Goal: Transaction & Acquisition: Book appointment/travel/reservation

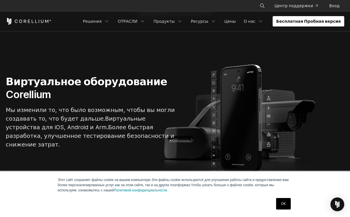
click at [286, 209] on div "ОК" at bounding box center [283, 203] width 18 height 15
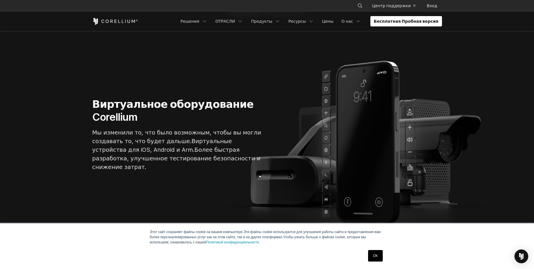
click at [349, 216] on link "ОК" at bounding box center [375, 255] width 14 height 11
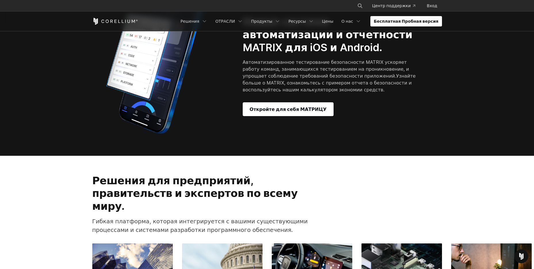
scroll to position [621, 0]
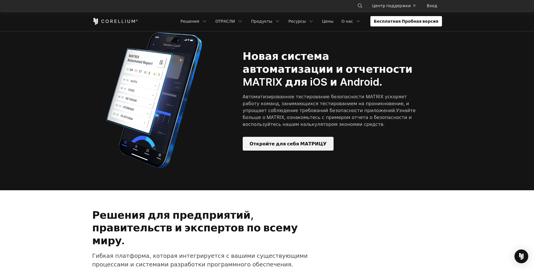
click at [270, 140] on ya-tr-span "Откройте для себя МАТРИЦУ" at bounding box center [287, 143] width 77 height 7
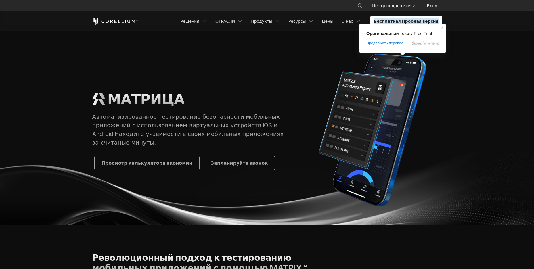
click at [403, 23] on ya-tr-span "Бесплатная Пробная версия" at bounding box center [406, 21] width 65 height 6
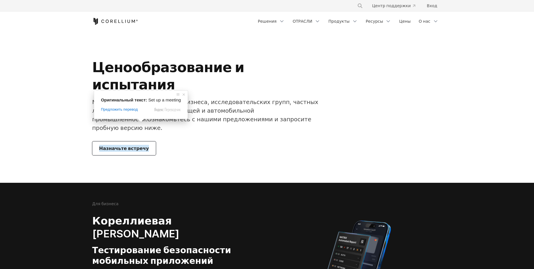
click at [275, 146] on section "Ценообразование и испытания Мы предлагаем решения для бизнеса, исследовательски…" at bounding box center [267, 107] width 534 height 152
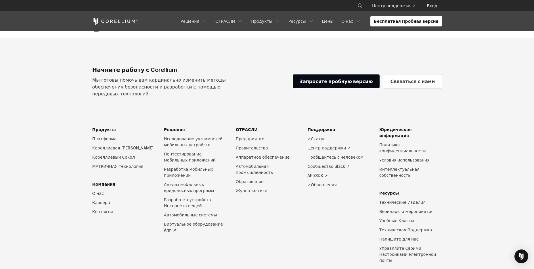
scroll to position [1435, 0]
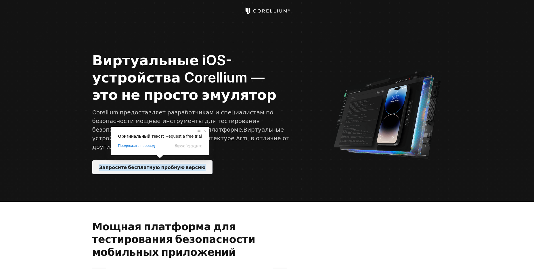
click at [162, 164] on ya-tr-span "Запросите бесплатную пробную версию" at bounding box center [152, 167] width 106 height 7
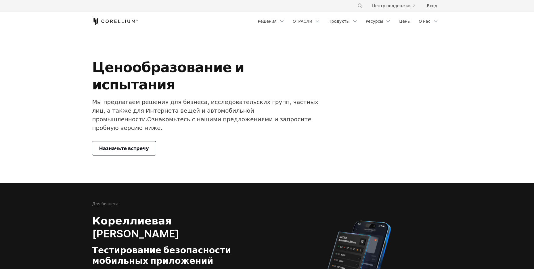
click at [119, 145] on ya-tr-span "Назначьте встречу" at bounding box center [124, 148] width 50 height 7
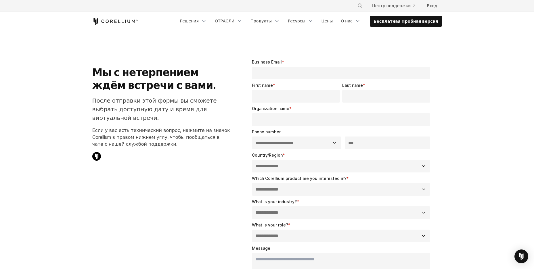
select select "**"
